Goal: Information Seeking & Learning: Learn about a topic

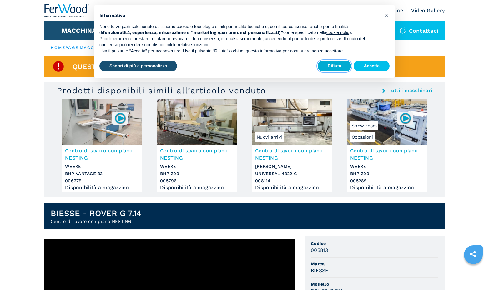
click at [339, 68] on button "Rifiuta" at bounding box center [335, 66] width 34 height 11
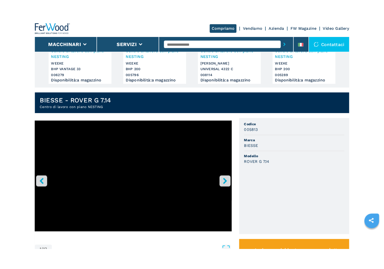
scroll to position [159, 0]
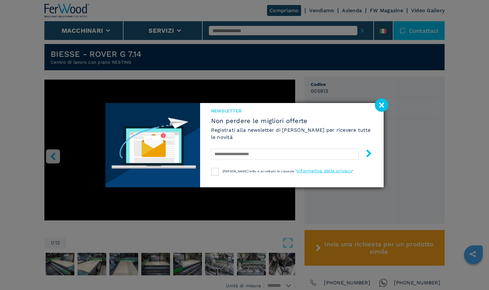
click at [383, 107] on image at bounding box center [381, 104] width 13 height 13
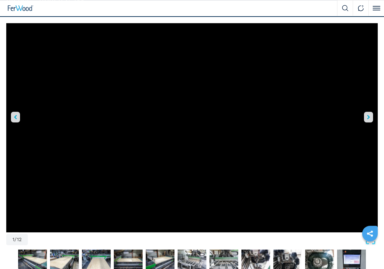
scroll to position [223, 0]
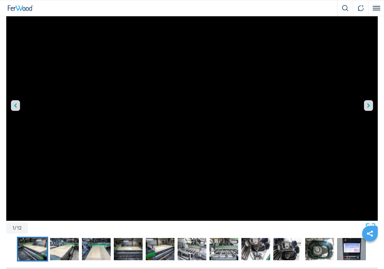
click at [29, 249] on img "Go to Slide 2" at bounding box center [32, 249] width 29 height 23
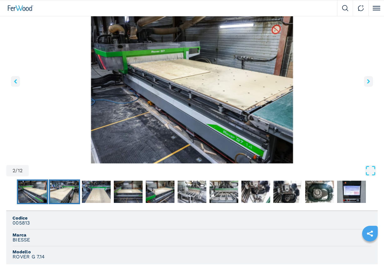
click at [60, 193] on img "Go to Slide 3" at bounding box center [64, 191] width 29 height 23
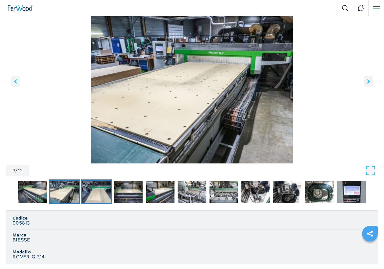
click at [89, 191] on img "Go to Slide 4" at bounding box center [96, 191] width 29 height 23
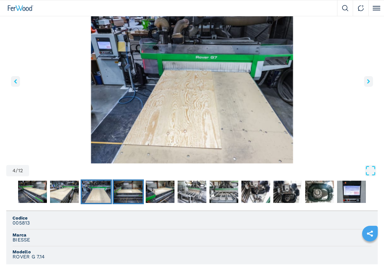
click at [131, 190] on img "Go to Slide 5" at bounding box center [128, 191] width 29 height 23
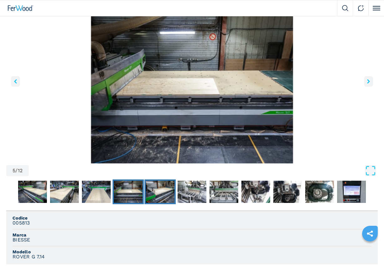
click at [152, 189] on img "Go to Slide 6" at bounding box center [160, 191] width 29 height 23
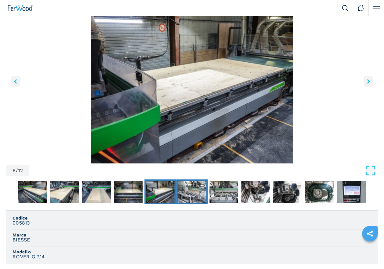
click at [194, 187] on img "Go to Slide 7" at bounding box center [192, 191] width 29 height 23
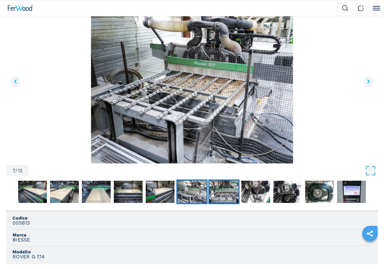
click at [238, 193] on button "Go to Slide 8" at bounding box center [223, 191] width 31 height 25
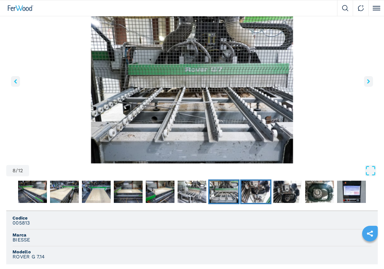
click at [250, 194] on img "Go to Slide 9" at bounding box center [255, 191] width 29 height 23
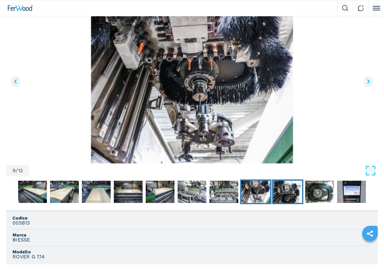
click at [281, 195] on img "Go to Slide 10" at bounding box center [287, 191] width 29 height 23
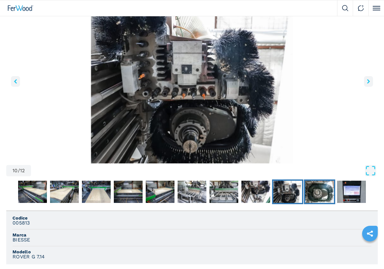
click at [311, 194] on img "Go to Slide 11" at bounding box center [319, 191] width 29 height 23
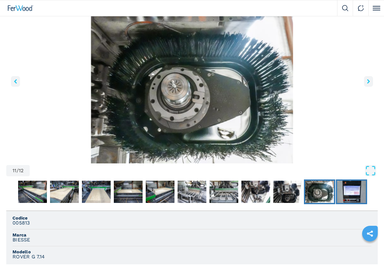
click at [353, 193] on img "Go to Slide 12" at bounding box center [351, 191] width 29 height 23
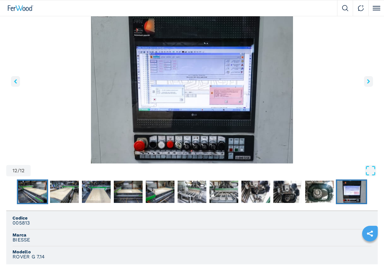
click at [29, 199] on img "Go to Slide 2" at bounding box center [32, 191] width 29 height 23
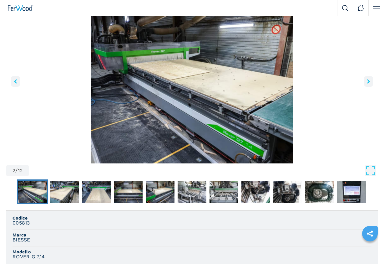
click at [208, 80] on img "Go to Slide 2" at bounding box center [191, 88] width 371 height 152
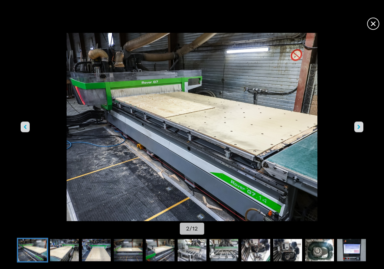
scroll to position [96, 0]
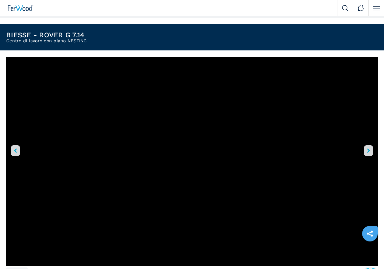
scroll to position [191, 0]
